Goal: Transaction & Acquisition: Purchase product/service

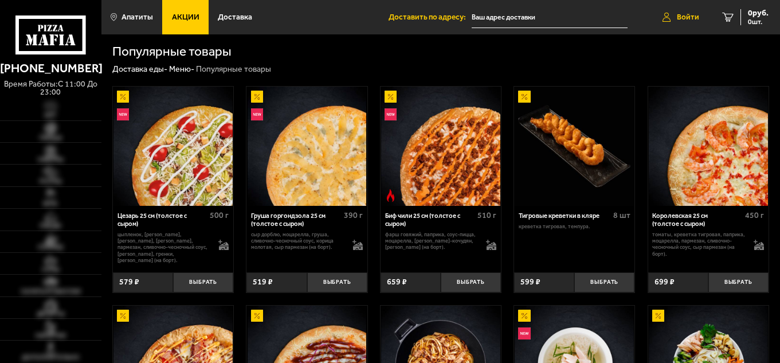
click at [677, 15] on span "Войти" at bounding box center [688, 17] width 22 height 8
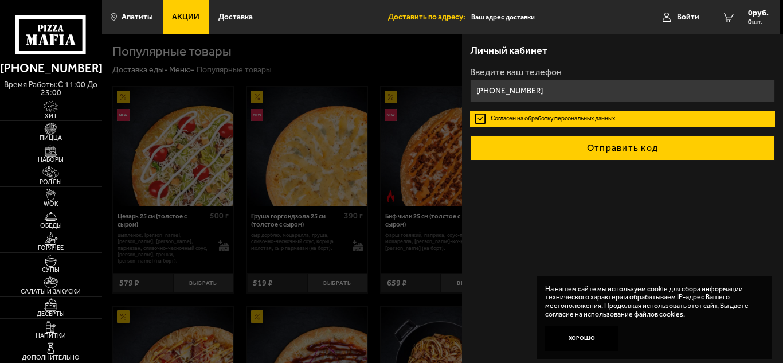
type input "[PHONE_NUMBER]"
click at [593, 146] on button "Отправить код" at bounding box center [622, 147] width 305 height 25
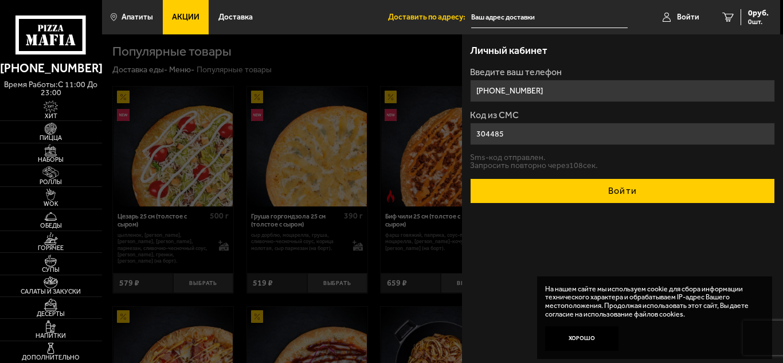
type input "304485"
click at [591, 192] on button "Войти" at bounding box center [622, 190] width 305 height 25
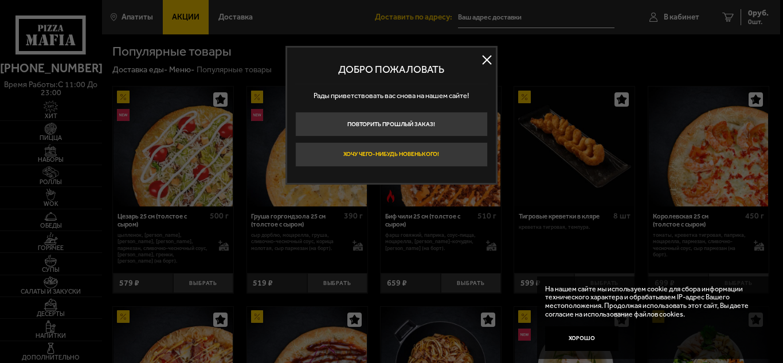
click at [434, 157] on button "Хочу чего-нибудь новенького!" at bounding box center [391, 154] width 193 height 25
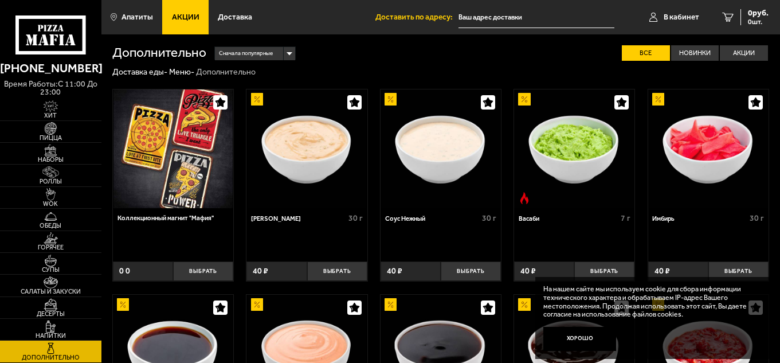
click at [59, 36] on icon at bounding box center [50, 34] width 70 height 39
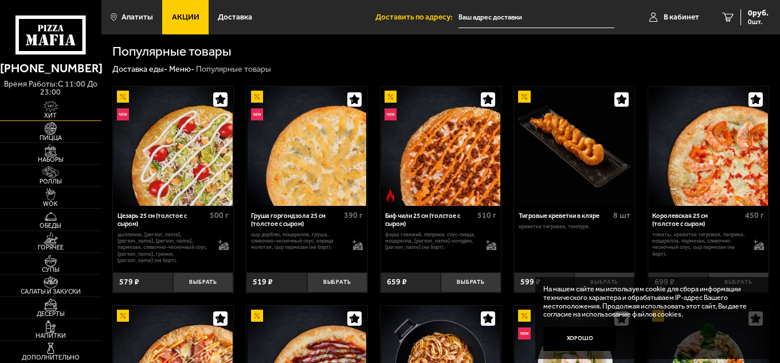
click at [54, 111] on img at bounding box center [50, 106] width 31 height 12
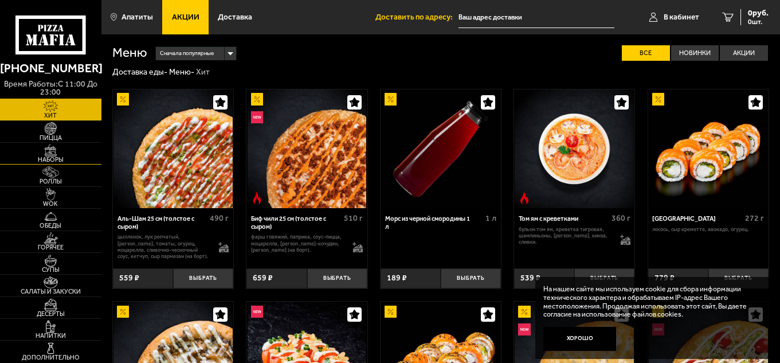
click at [61, 154] on img at bounding box center [50, 150] width 31 height 12
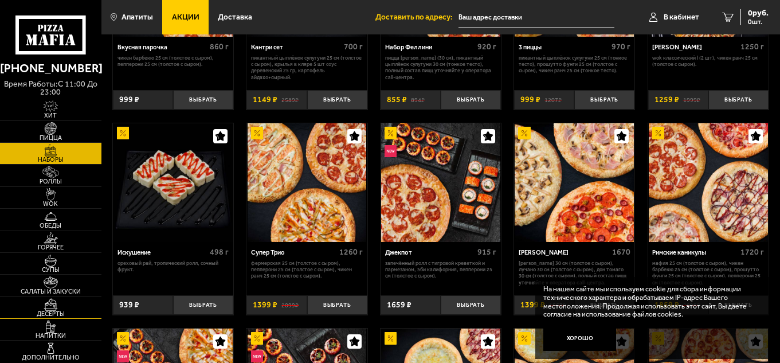
scroll to position [172, 0]
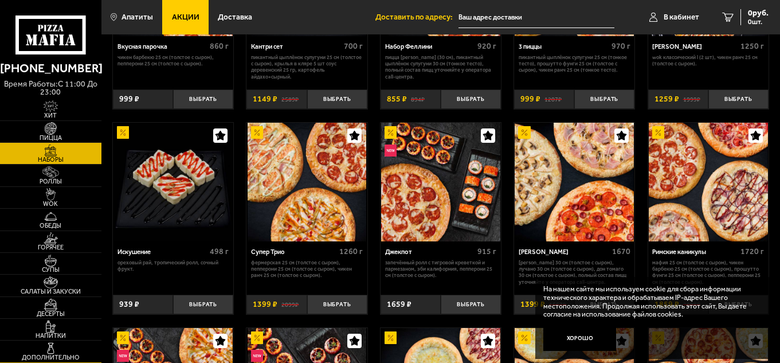
click at [58, 353] on img at bounding box center [50, 348] width 31 height 12
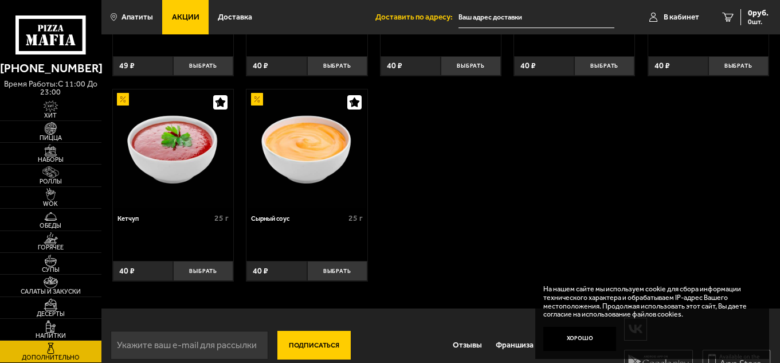
scroll to position [432, 0]
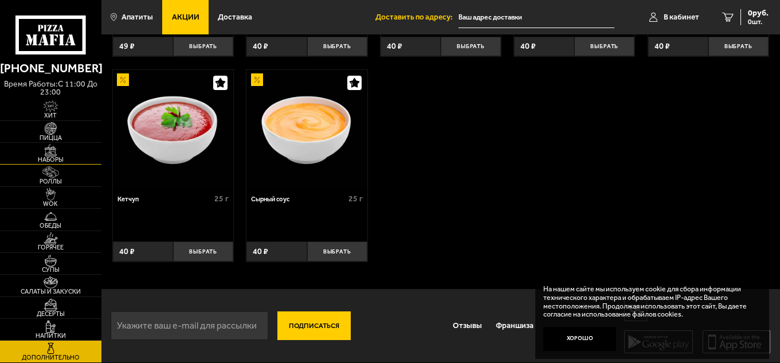
click at [61, 154] on img at bounding box center [50, 150] width 31 height 12
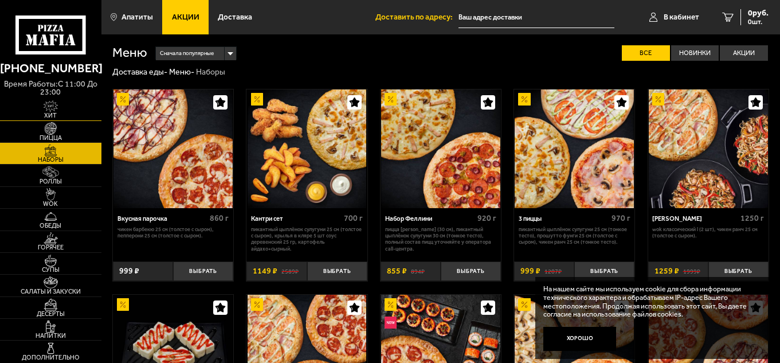
click at [59, 112] on img at bounding box center [50, 106] width 31 height 12
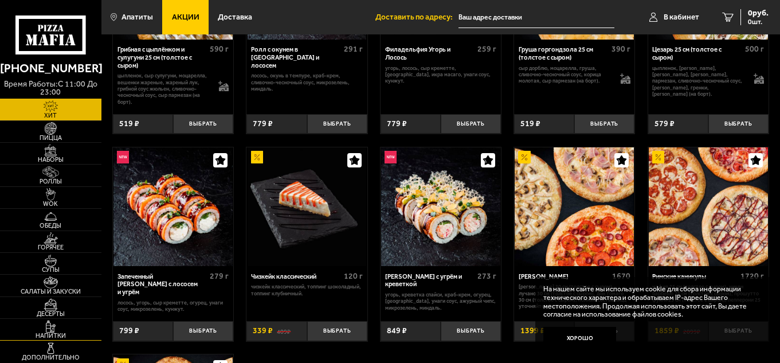
scroll to position [401, 0]
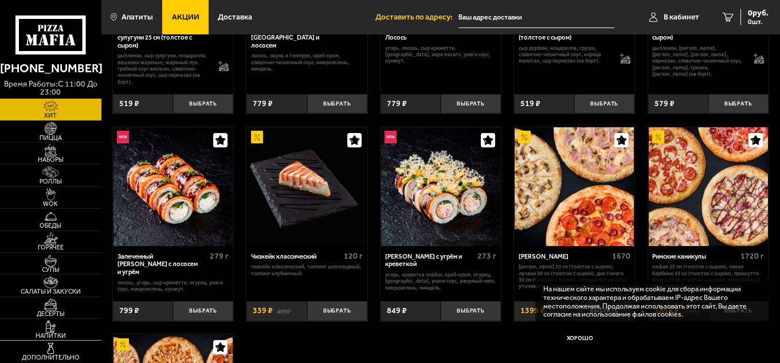
click at [54, 323] on img at bounding box center [50, 327] width 31 height 12
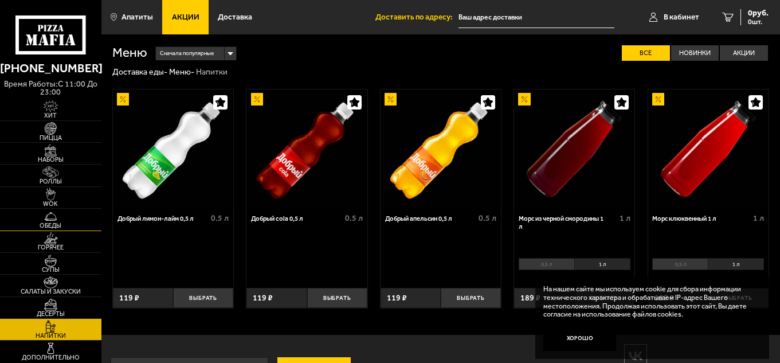
click at [61, 223] on span "Обеды" at bounding box center [50, 225] width 101 height 6
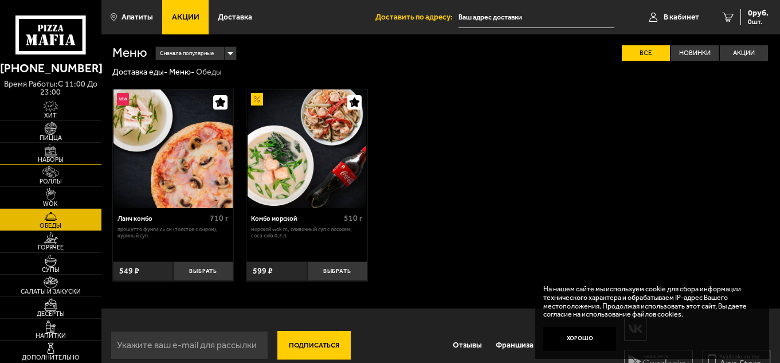
click at [60, 153] on img at bounding box center [50, 150] width 31 height 12
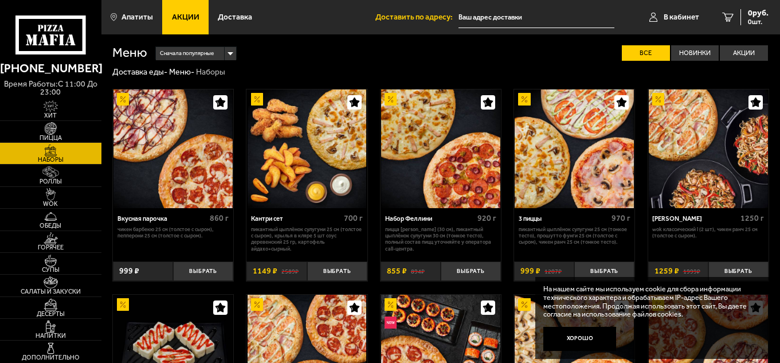
click at [422, 166] on img at bounding box center [440, 148] width 119 height 119
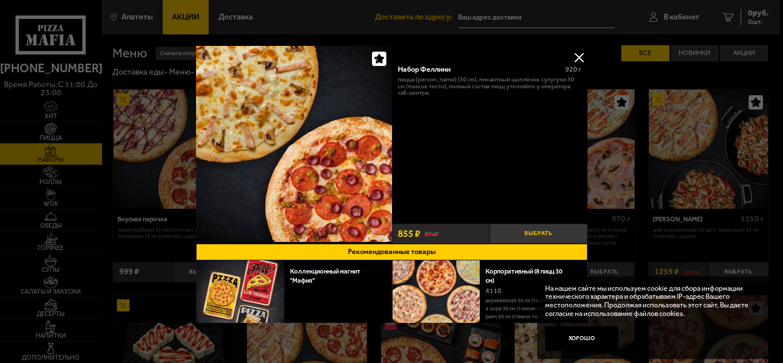
click at [532, 231] on button "Выбрать" at bounding box center [539, 234] width 98 height 20
click at [579, 57] on button at bounding box center [578, 57] width 17 height 17
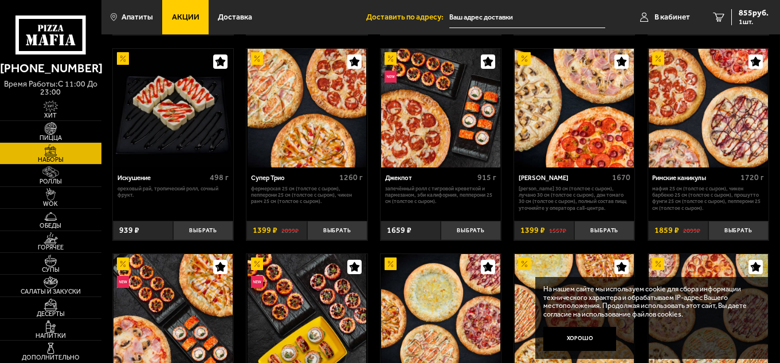
scroll to position [401, 0]
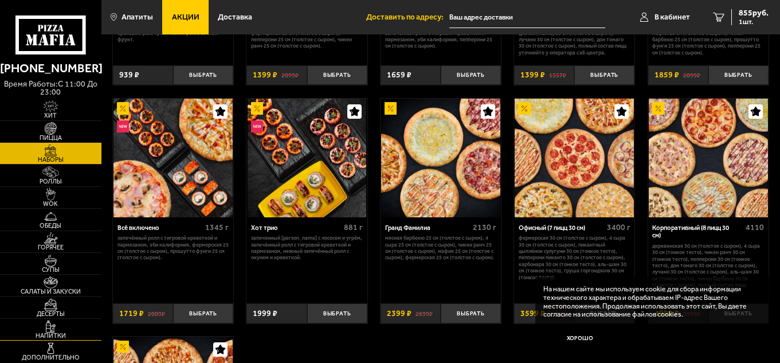
click at [60, 325] on img at bounding box center [50, 327] width 31 height 12
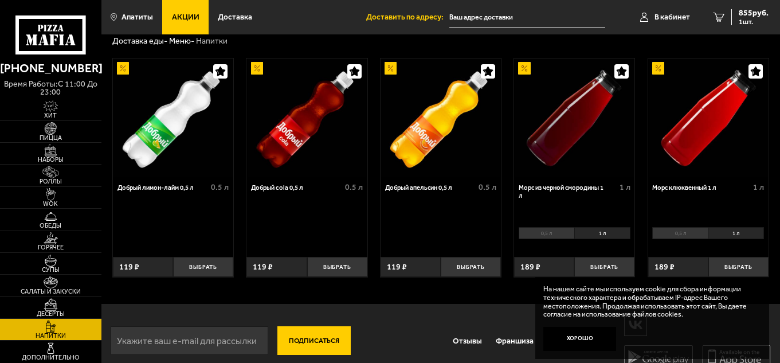
scroll to position [47, 0]
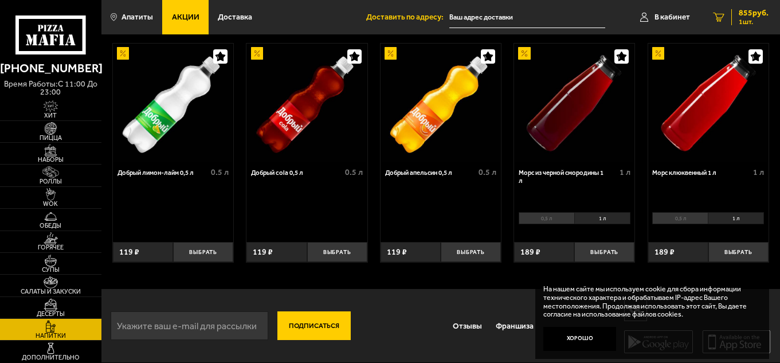
click at [750, 15] on span "855 руб." at bounding box center [754, 13] width 30 height 8
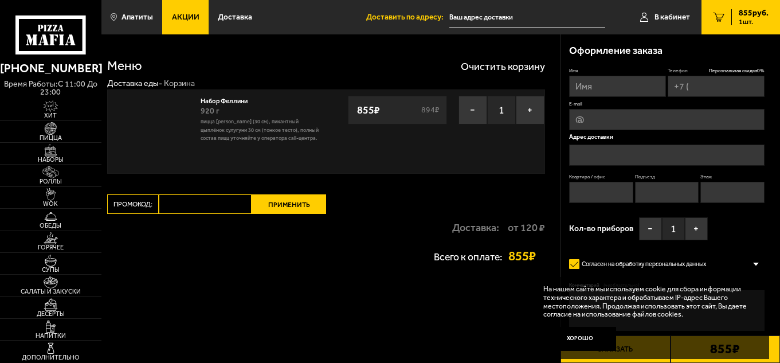
type input "[PHONE_NUMBER]"
type input "[STREET_ADDRESS]"
type input "908"
type input "10"
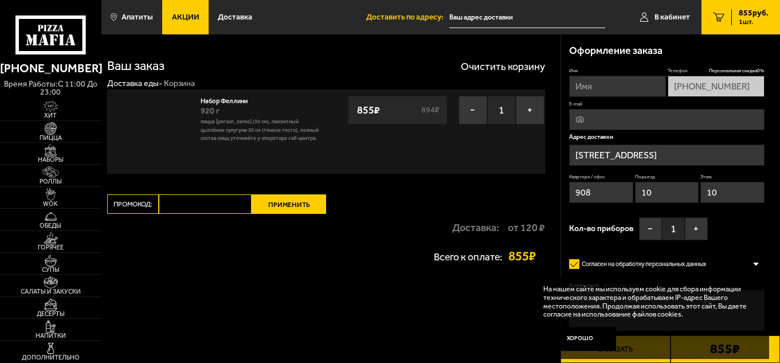
type input "[STREET_ADDRESS]"
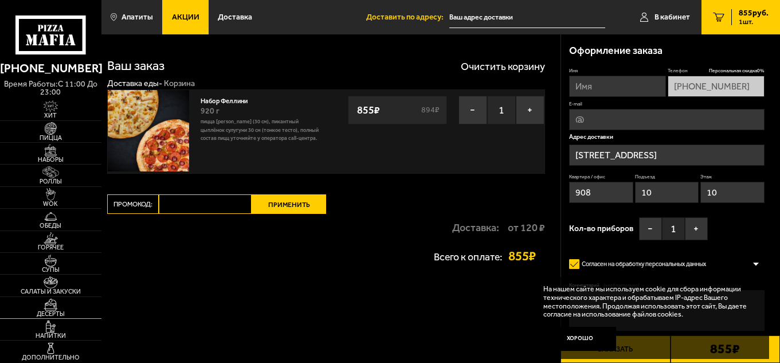
click at [62, 307] on img at bounding box center [50, 304] width 31 height 12
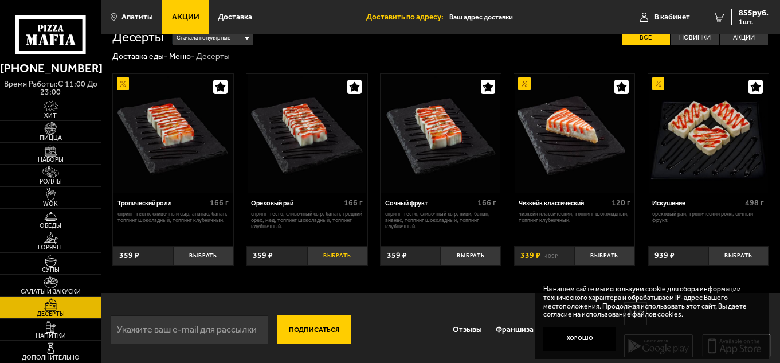
scroll to position [20, 0]
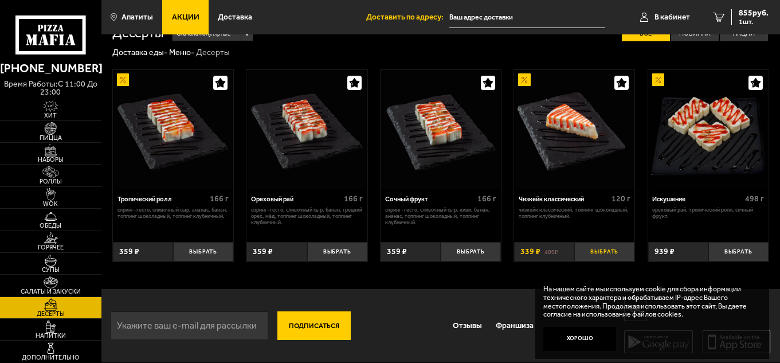
click at [600, 248] on button "Выбрать" at bounding box center [604, 252] width 60 height 20
click at [747, 10] on span "1194 руб." at bounding box center [751, 13] width 34 height 8
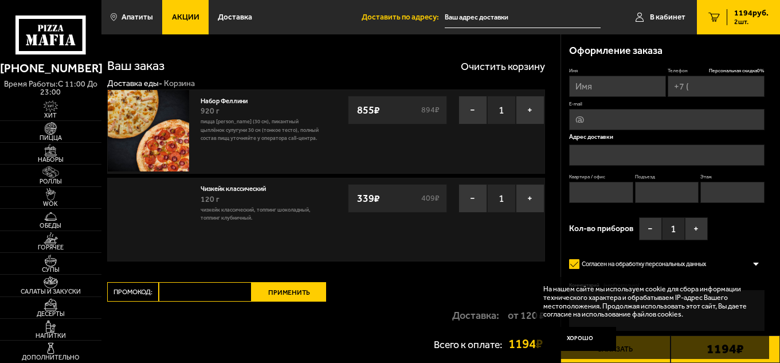
type input "[PHONE_NUMBER]"
type input "[STREET_ADDRESS]"
type input "908"
type input "10"
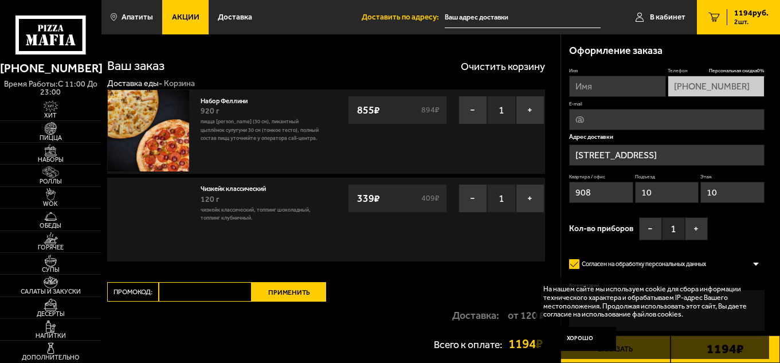
type input "[STREET_ADDRESS]"
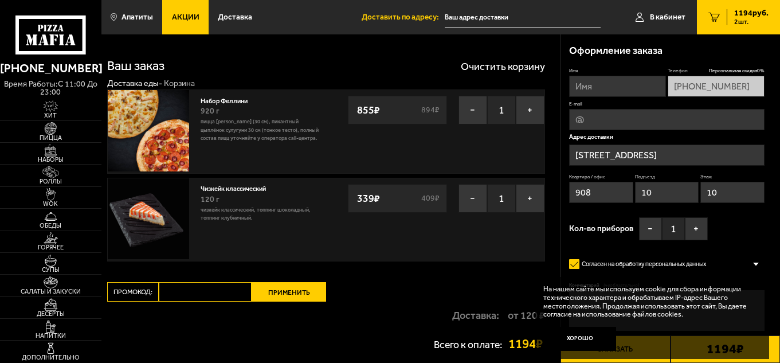
click at [599, 84] on input "Имя" at bounding box center [617, 86] width 97 height 21
type input "Y"
type input "[PERSON_NAME]"
click at [585, 122] on input "E-mail" at bounding box center [666, 119] width 195 height 21
type input "[EMAIL_ADDRESS][DOMAIN_NAME]"
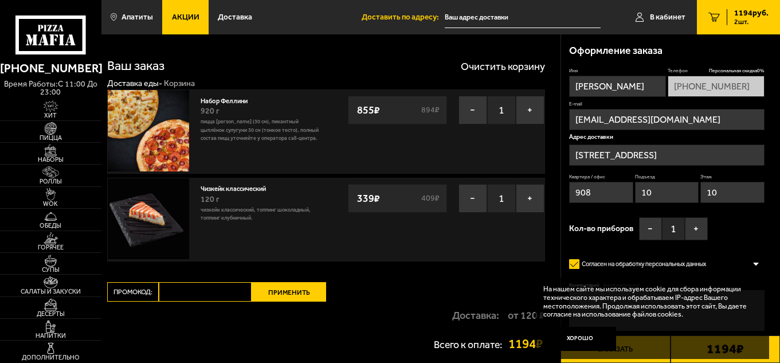
click at [640, 157] on input "[STREET_ADDRESS]" at bounding box center [666, 154] width 195 height 21
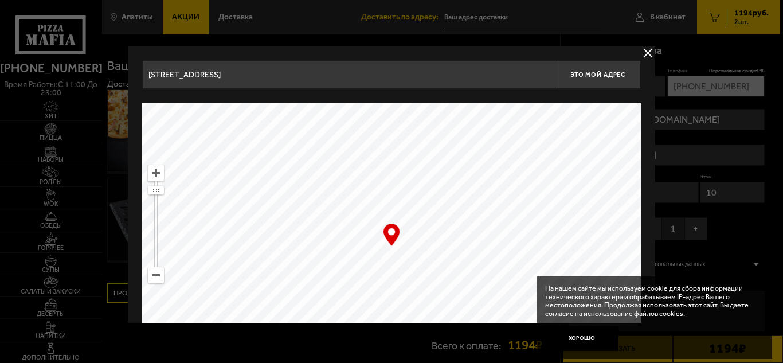
click at [426, 80] on input "[STREET_ADDRESS]" at bounding box center [348, 74] width 413 height 29
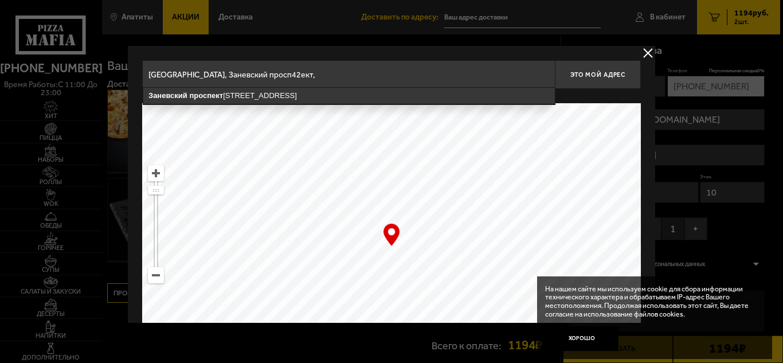
click at [310, 75] on input "[GEOGRAPHIC_DATA], Заневский просп42ект," at bounding box center [348, 74] width 413 height 29
drag, startPoint x: 312, startPoint y: 73, endPoint x: 213, endPoint y: 77, distance: 99.3
click at [213, 77] on input "[GEOGRAPHIC_DATA], Заневский просп42ект," at bounding box center [348, 74] width 413 height 29
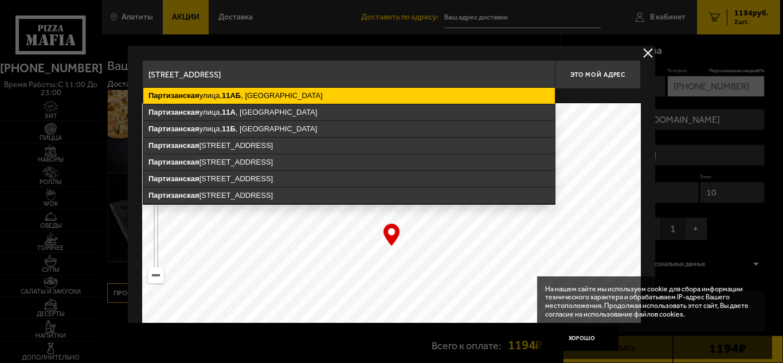
click at [205, 100] on ymaps "[STREET_ADDRESS]" at bounding box center [349, 96] width 412 height 16
type input "[STREET_ADDRESS]"
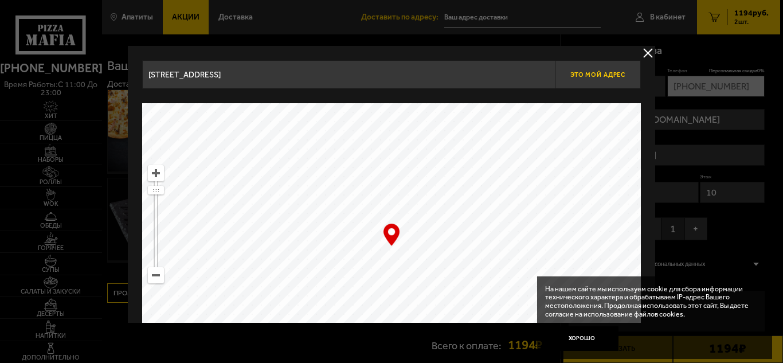
click at [572, 76] on span "Это мой адрес" at bounding box center [597, 74] width 55 height 7
drag, startPoint x: 396, startPoint y: 191, endPoint x: 403, endPoint y: 256, distance: 64.6
click at [403, 256] on ymaps at bounding box center [391, 246] width 499 height 287
type input "[STREET_ADDRESS]"
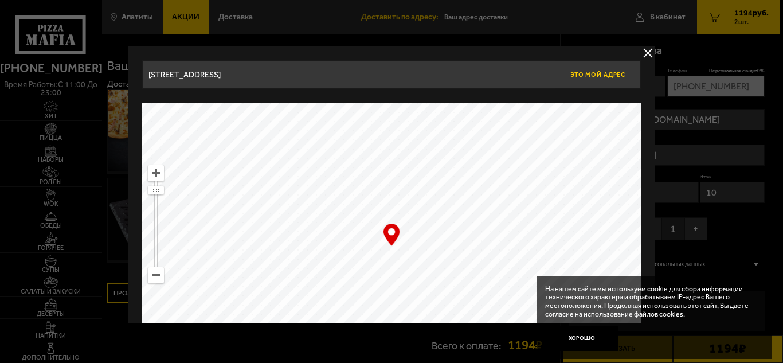
click at [590, 76] on span "Это мой адрес" at bounding box center [597, 74] width 55 height 7
drag, startPoint x: 400, startPoint y: 246, endPoint x: 403, endPoint y: 252, distance: 6.9
click at [403, 252] on ymaps at bounding box center [391, 246] width 499 height 287
click at [592, 68] on button "Это мой адрес" at bounding box center [598, 74] width 86 height 29
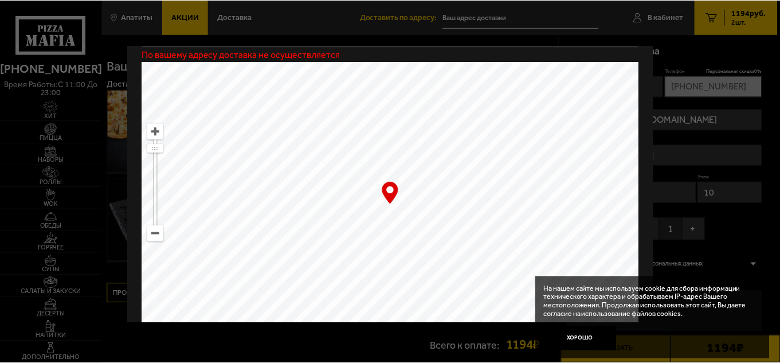
scroll to position [81, 0]
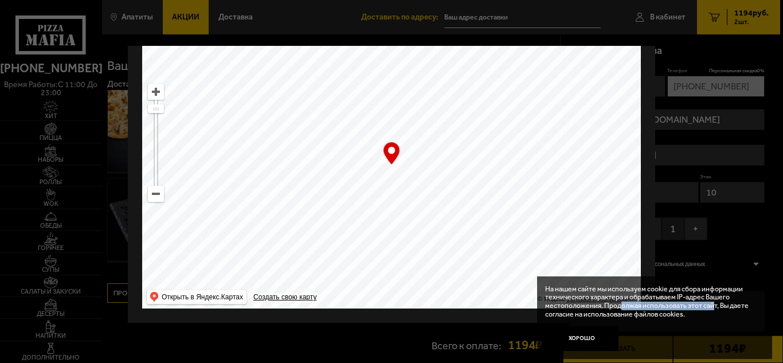
drag, startPoint x: 712, startPoint y: 306, endPoint x: 617, endPoint y: 307, distance: 94.6
click at [617, 307] on p "На нашем сайте мы используем cookie для сбора информации технического характера…" at bounding box center [651, 302] width 212 height 34
click at [619, 296] on p "На нашем сайте мы используем cookie для сбора информации технического характера…" at bounding box center [651, 302] width 212 height 34
click at [585, 237] on ymaps at bounding box center [391, 165] width 499 height 287
drag, startPoint x: 513, startPoint y: 160, endPoint x: 509, endPoint y: 169, distance: 9.8
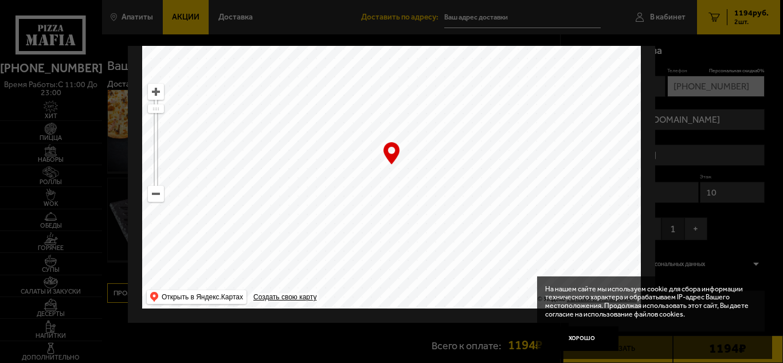
click at [509, 169] on ymaps at bounding box center [391, 165] width 499 height 287
click at [592, 205] on ymaps at bounding box center [391, 165] width 499 height 287
click at [674, 49] on div at bounding box center [391, 181] width 783 height 363
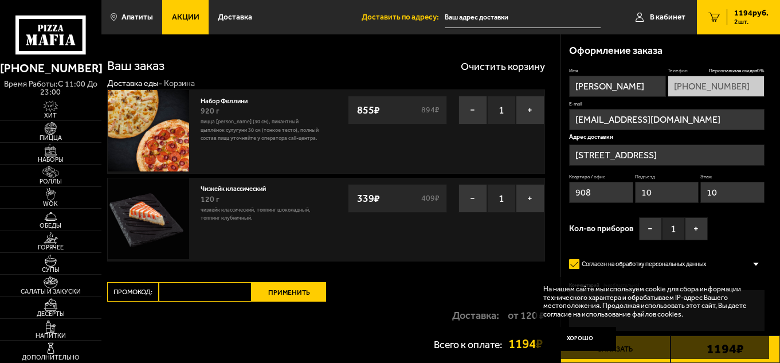
click at [679, 157] on input "[STREET_ADDRESS]" at bounding box center [666, 154] width 195 height 21
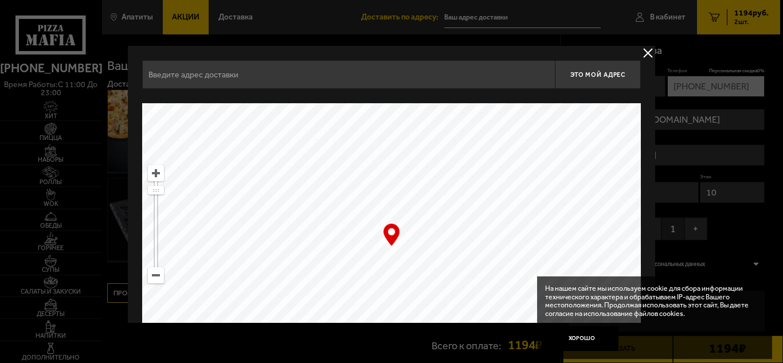
click at [644, 50] on button "delivery type" at bounding box center [648, 53] width 14 height 14
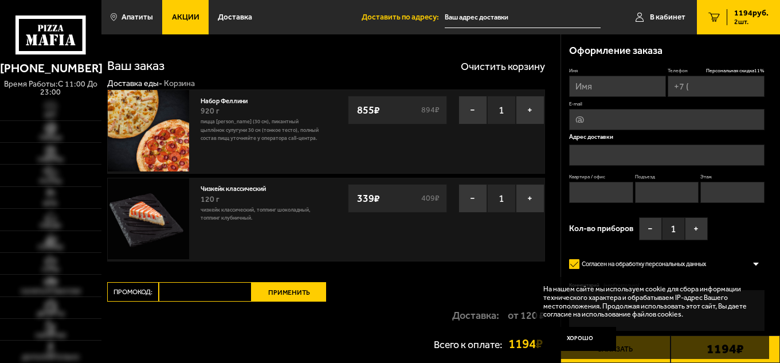
type input "[PHONE_NUMBER]"
type input "[STREET_ADDRESS]"
type input "908"
type input "10"
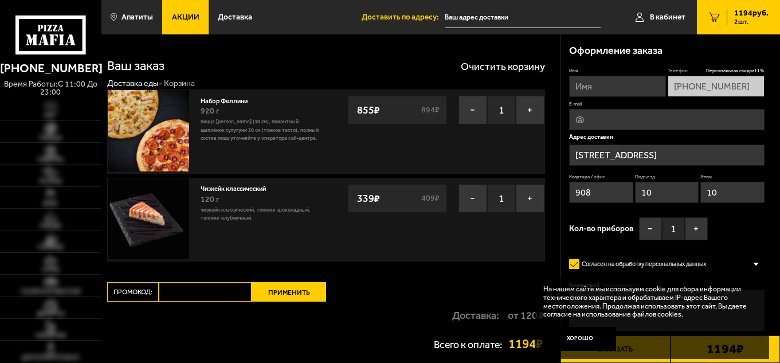
type input "[STREET_ADDRESS]"
click at [573, 338] on button "Хорошо" at bounding box center [580, 339] width 73 height 25
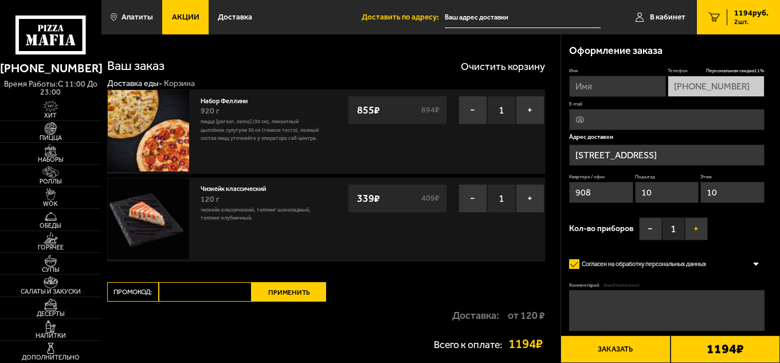
click at [690, 232] on button "+" at bounding box center [696, 228] width 23 height 23
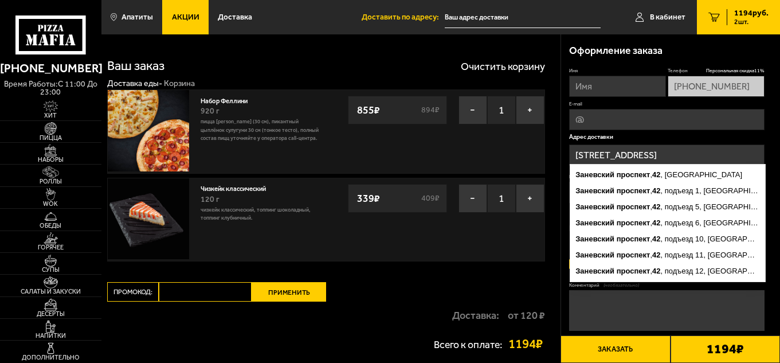
click at [683, 151] on input "[STREET_ADDRESS]" at bounding box center [666, 154] width 195 height 21
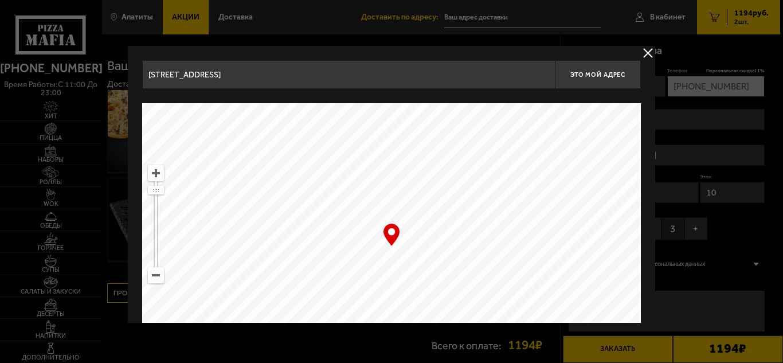
drag, startPoint x: 319, startPoint y: 78, endPoint x: 214, endPoint y: 75, distance: 105.0
click at [214, 75] on input "[STREET_ADDRESS]" at bounding box center [348, 74] width 413 height 29
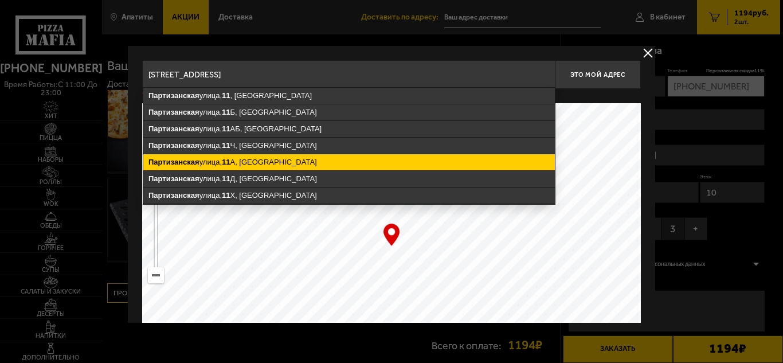
click at [284, 158] on ymaps "Партизанская улица, 11 А, Санкт-Петербург" at bounding box center [349, 162] width 412 height 16
type input "Санкт-Петербург, Партизанская улица, 11А"
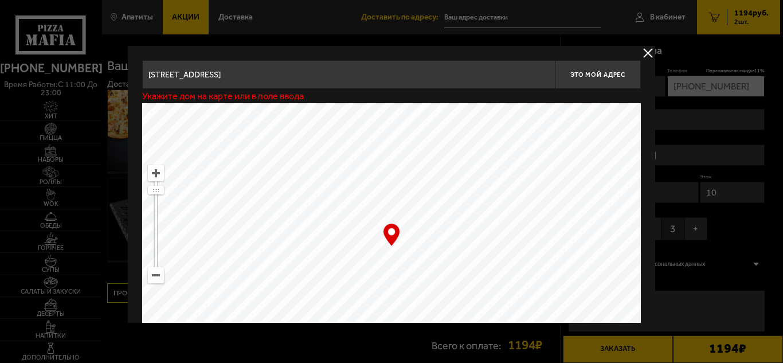
type input "Санкт-Петербург, Партизанская улица, 11А"
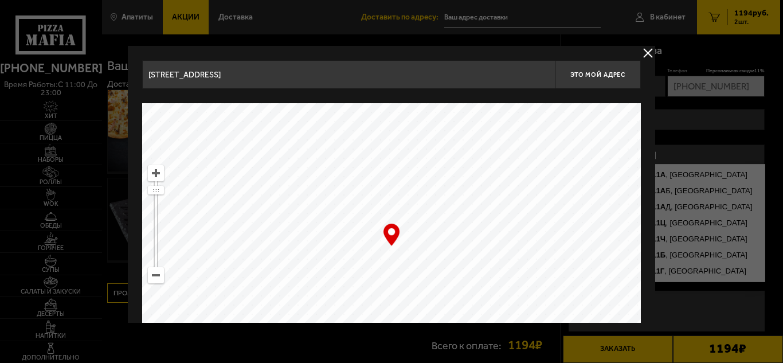
click at [409, 236] on ymaps at bounding box center [391, 246] width 499 height 287
click at [609, 71] on span "Это мой адрес" at bounding box center [597, 74] width 55 height 7
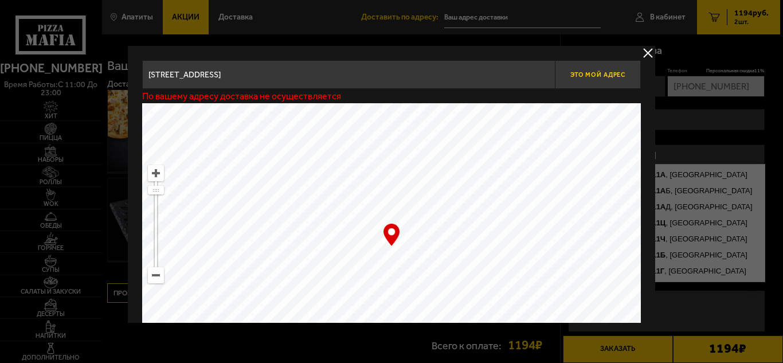
click at [609, 71] on span "Это мой адрес" at bounding box center [597, 74] width 55 height 7
click at [648, 56] on button "delivery type" at bounding box center [648, 53] width 14 height 14
